Goal: Information Seeking & Learning: Learn about a topic

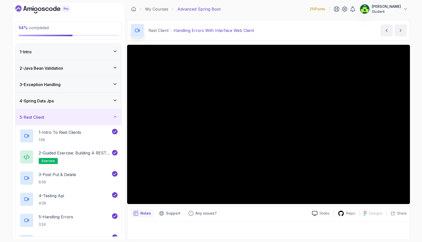
scroll to position [122, 0]
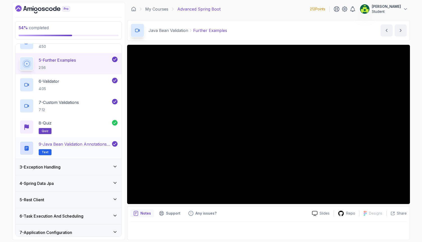
scroll to position [143, 0]
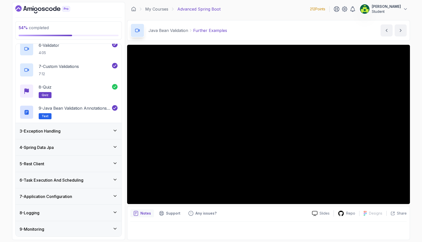
click at [93, 158] on div "5 - Rest Client" at bounding box center [69, 163] width 106 height 16
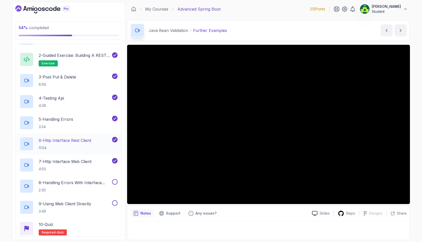
scroll to position [108, 0]
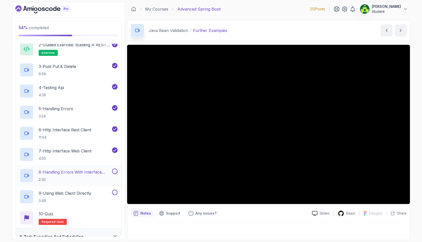
click at [101, 172] on p "8 - Handling Errors With Interface Web Client" at bounding box center [75, 172] width 72 height 6
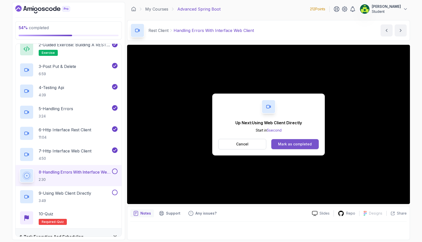
click at [289, 142] on div "Mark as completed" at bounding box center [295, 143] width 34 height 5
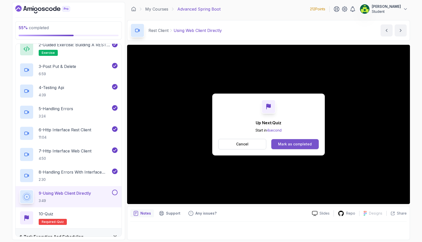
click at [296, 142] on div "Mark as completed" at bounding box center [295, 143] width 34 height 5
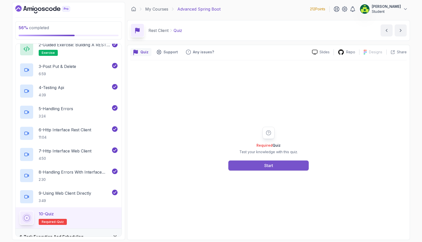
click at [280, 167] on button "Start" at bounding box center [268, 165] width 80 height 10
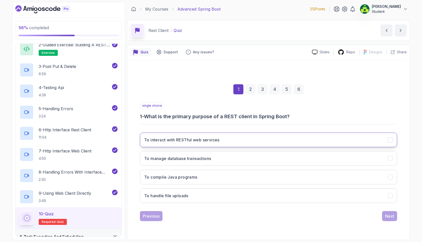
click at [210, 143] on button "To interact with RESTful web services" at bounding box center [268, 139] width 257 height 15
click at [386, 212] on button "Next" at bounding box center [389, 216] width 15 height 10
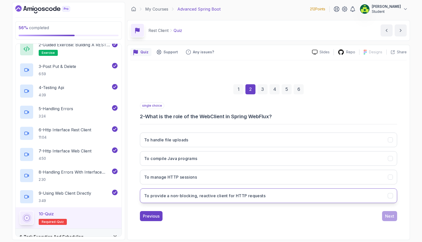
click at [255, 196] on h3 "To provide a non-blocking, reactive client for HTTP requests" at bounding box center [204, 195] width 121 height 6
click at [388, 215] on div "Next" at bounding box center [389, 216] width 9 height 6
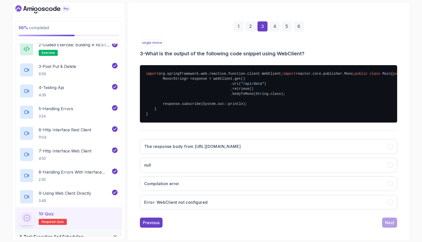
scroll to position [85, 0]
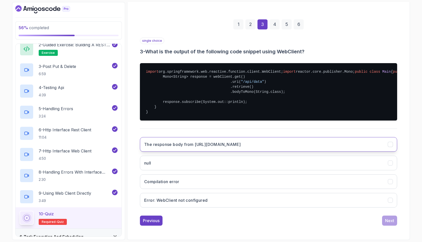
click at [225, 148] on button "The response body from [URL][DOMAIN_NAME]" at bounding box center [268, 144] width 257 height 15
click at [379, 216] on div "Previous Next" at bounding box center [268, 220] width 257 height 10
click at [387, 219] on div "Next" at bounding box center [389, 220] width 9 height 6
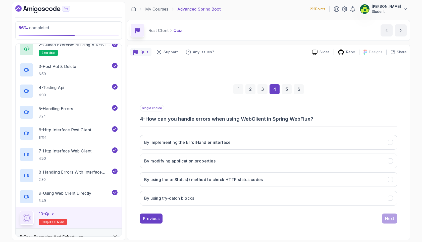
scroll to position [0, 0]
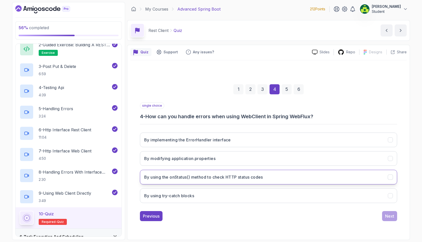
click at [232, 172] on button "By using the onStatus() method to check HTTP status codes" at bounding box center [268, 176] width 257 height 15
click at [382, 213] on button "Next" at bounding box center [389, 216] width 15 height 10
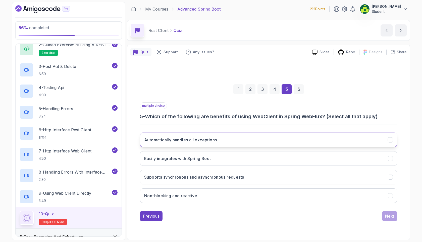
click at [236, 142] on button "Automatically handles all exceptions" at bounding box center [268, 139] width 257 height 15
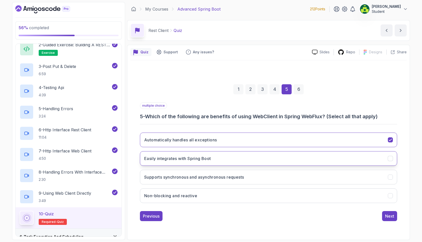
click at [223, 158] on button "Easily integrates with Spring Boot" at bounding box center [268, 158] width 257 height 15
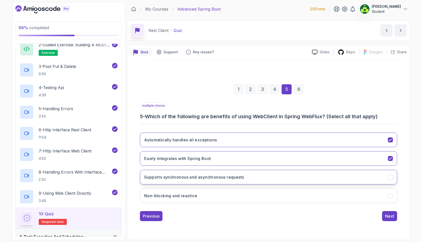
click at [224, 180] on button "Supports synchronous and asynchronous requests" at bounding box center [268, 176] width 257 height 15
click at [233, 193] on button "Non-blocking and reactive" at bounding box center [268, 195] width 257 height 15
click at [389, 216] on div "Next" at bounding box center [389, 216] width 9 height 6
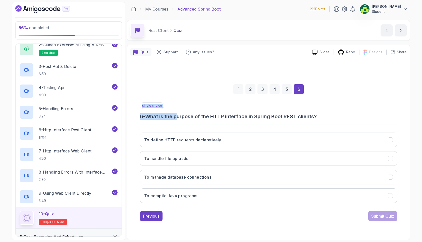
drag, startPoint x: 180, startPoint y: 117, endPoint x: 243, endPoint y: 121, distance: 62.2
click at [243, 121] on div "single choice 6 - What is the purpose of the HTTP interface in Spring Boot REST…" at bounding box center [268, 154] width 257 height 104
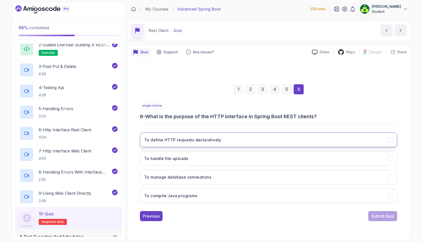
click at [216, 138] on h3 "To define HTTP requests declaratively" at bounding box center [182, 140] width 77 height 6
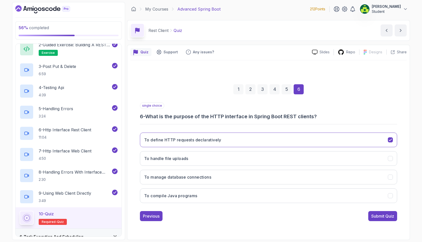
click at [392, 223] on div "1 2 3 4 5 6 single choice 6 - What is the purpose of the HTTP interface in Spri…" at bounding box center [268, 148] width 276 height 153
click at [382, 214] on div "Submit Quiz" at bounding box center [382, 216] width 23 height 6
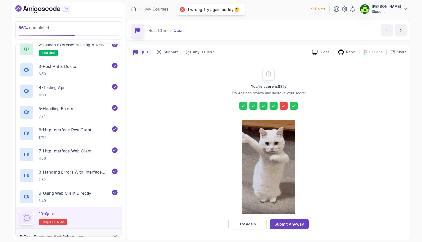
click at [284, 105] on icon at bounding box center [283, 105] width 5 height 5
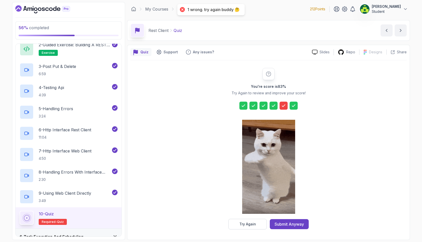
click at [280, 105] on div at bounding box center [283, 105] width 8 height 8
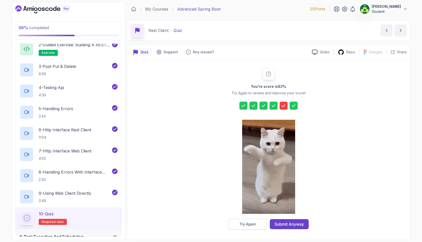
click at [242, 221] on div "Try Again" at bounding box center [247, 223] width 17 height 5
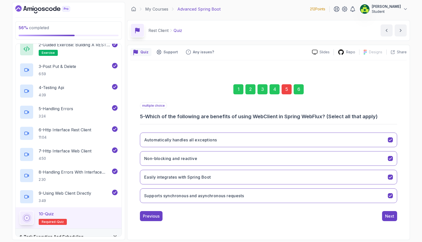
click at [284, 89] on div "5" at bounding box center [286, 89] width 10 height 10
click at [290, 139] on button "Automatically handles all exceptions" at bounding box center [268, 139] width 257 height 15
click at [393, 215] on div "Next" at bounding box center [389, 216] width 9 height 6
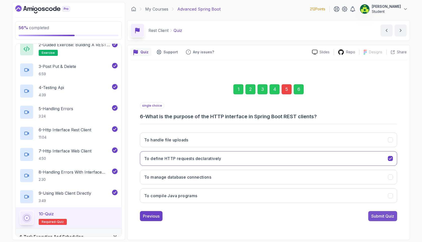
click at [396, 216] on button "Submit Quiz" at bounding box center [382, 216] width 29 height 10
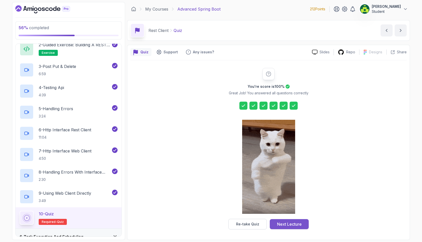
click at [281, 225] on div "Next Lecture" at bounding box center [289, 224] width 25 height 6
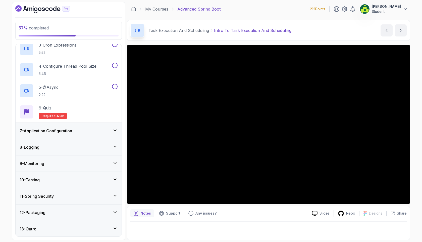
scroll to position [146, 0]
click at [93, 197] on div "11 - Spring Security" at bounding box center [69, 196] width 98 height 6
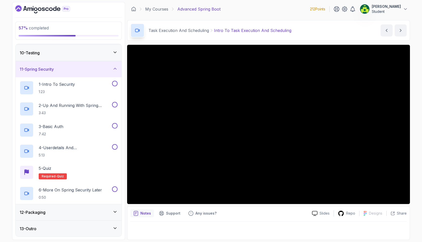
click at [95, 67] on div "11 - Spring Security" at bounding box center [69, 69] width 98 height 6
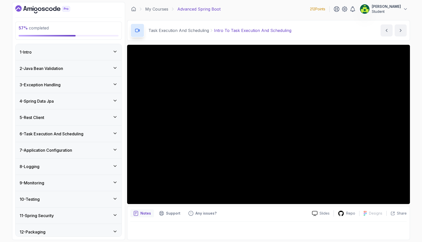
scroll to position [0, 0]
click at [6, 33] on div "57 % completed 1 - Intro 2 - Java Bean Validation 3 - Exception Handling 4 - Sp…" at bounding box center [211, 121] width 422 height 242
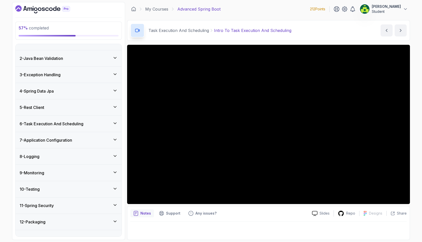
scroll to position [20, 0]
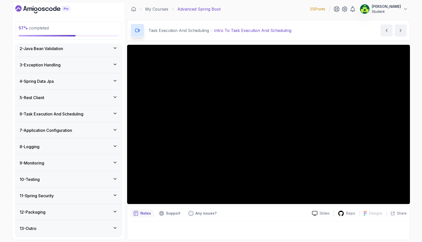
click at [12, 49] on div "57 % completed 1 - Intro 2 - Java Bean Validation 3 - Exception Handling 4 - Sp…" at bounding box center [68, 120] width 113 height 237
click at [403, 8] on icon at bounding box center [405, 9] width 5 height 5
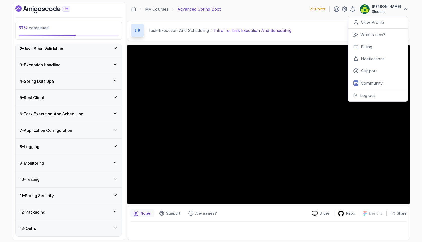
click at [256, 14] on div "My Courses Advanced Spring Boot 212 Points [PERSON_NAME] Student 0 Points View …" at bounding box center [268, 9] width 283 height 14
